Goal: Transaction & Acquisition: Purchase product/service

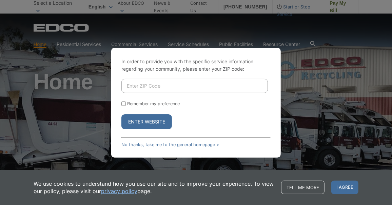
click at [201, 87] on input "Enter ZIP Code" at bounding box center [194, 86] width 146 height 14
type input "92101"
click at [152, 121] on button "Enter Website" at bounding box center [146, 122] width 50 height 15
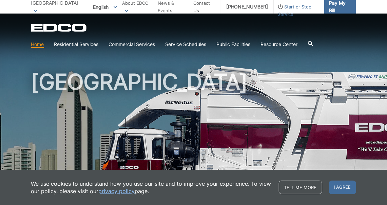
click at [334, 6] on span "Pay My Bill" at bounding box center [339, 6] width 21 height 15
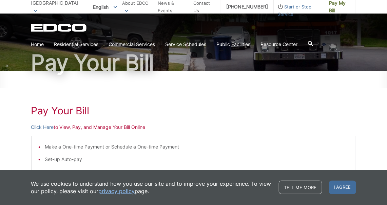
scroll to position [49, 0]
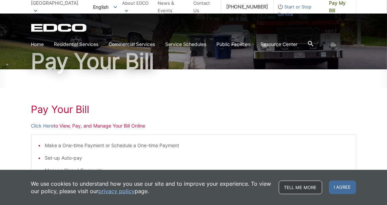
click at [308, 187] on link "Tell me more" at bounding box center [300, 188] width 43 height 14
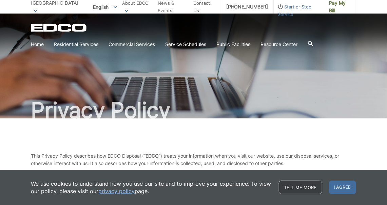
click at [298, 187] on link "Tell me more" at bounding box center [300, 188] width 43 height 14
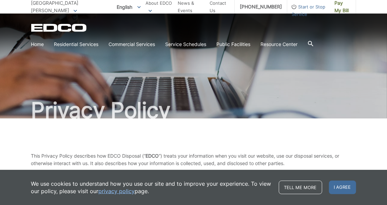
click at [123, 192] on link "privacy policy" at bounding box center [117, 191] width 36 height 7
click at [338, 6] on span "Pay My Bill" at bounding box center [342, 6] width 16 height 15
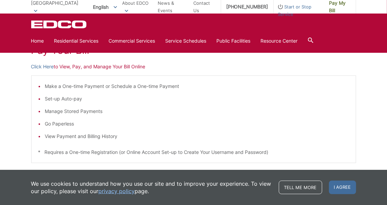
scroll to position [108, 0]
click at [47, 66] on link "Click Here" at bounding box center [42, 66] width 23 height 7
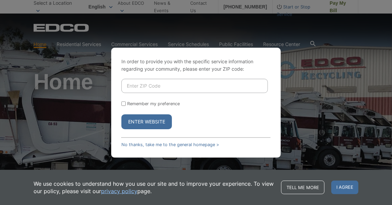
click at [163, 86] on input "Enter ZIP Code" at bounding box center [194, 86] width 146 height 14
type input "92101"
click at [147, 122] on button "Enter Website" at bounding box center [146, 122] width 50 height 15
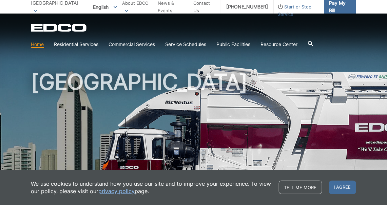
click at [333, 7] on span "Pay My Bill" at bounding box center [339, 6] width 21 height 15
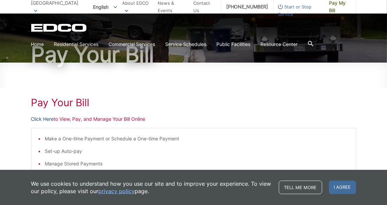
scroll to position [56, 0]
click at [42, 118] on link "Click Here" at bounding box center [42, 119] width 23 height 7
click at [44, 120] on link "Click Here" at bounding box center [42, 119] width 23 height 7
